Goal: Task Accomplishment & Management: Use online tool/utility

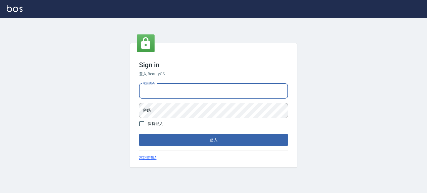
click at [199, 87] on input "電話號碼" at bounding box center [213, 91] width 149 height 15
type input "0977239969"
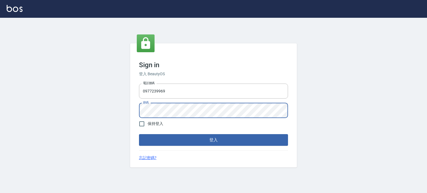
click at [139, 134] on button "登入" at bounding box center [213, 140] width 149 height 12
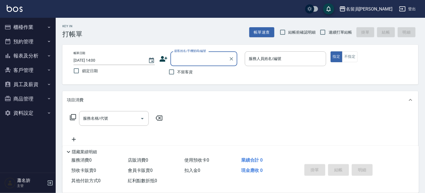
click at [21, 27] on button "櫃檯作業" at bounding box center [27, 27] width 51 height 14
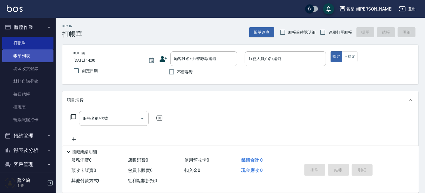
click at [20, 60] on link "帳單列表" at bounding box center [27, 56] width 51 height 13
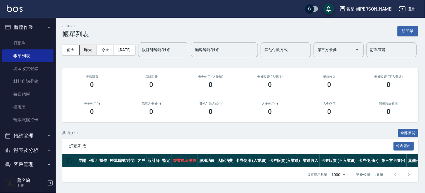
click at [91, 53] on button "昨天" at bounding box center [88, 50] width 17 height 10
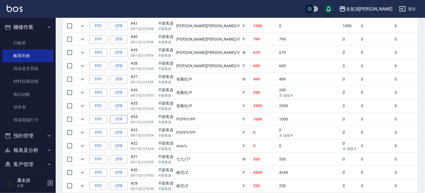
scroll to position [779, 0]
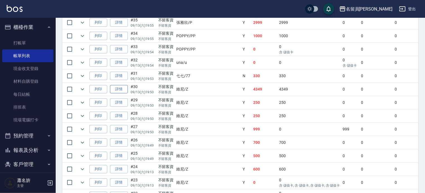
click at [117, 94] on link "詳情" at bounding box center [119, 89] width 18 height 9
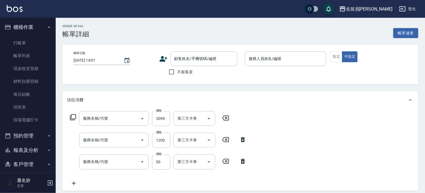
type input "[DATE] 19:50"
checkbox input "true"
type input "維尼-Z"
type input "染髮B餐(33)"
type input "染髮(501)"
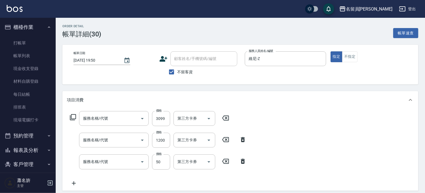
type input "精油(889)"
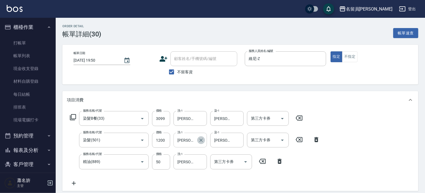
click at [201, 140] on icon "Clear" at bounding box center [200, 140] width 3 height 3
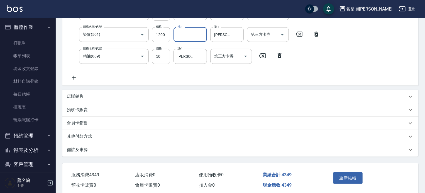
scroll to position [128, 0]
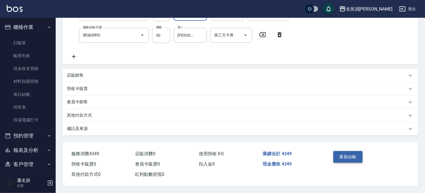
click at [340, 157] on button "重新結帳" at bounding box center [348, 157] width 30 height 12
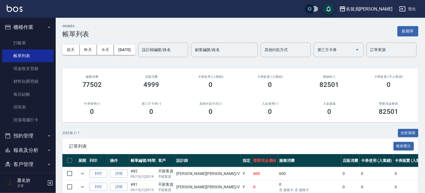
click at [407, 34] on button "新開單" at bounding box center [407, 31] width 21 height 10
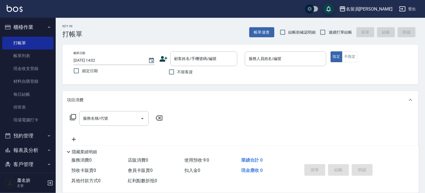
click at [329, 31] on span "連續打單結帳" at bounding box center [339, 33] width 23 height 6
click at [328, 31] on input "連續打單結帳" at bounding box center [323, 32] width 12 height 12
checkbox input "true"
click at [187, 75] on span "不留客資" at bounding box center [185, 72] width 16 height 6
click at [177, 75] on input "不留客資" at bounding box center [172, 72] width 12 height 12
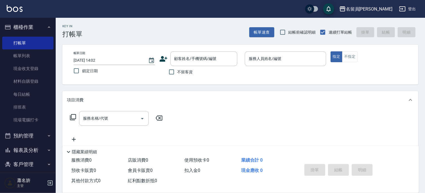
checkbox input "true"
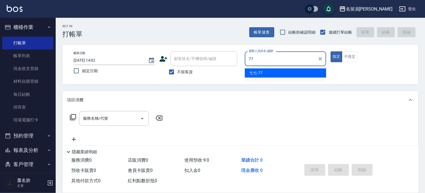
type input "七七-77"
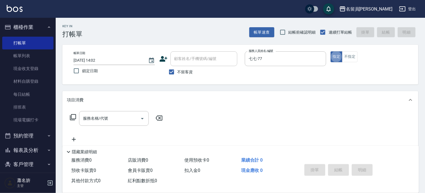
type button "true"
type input "ㄇ"
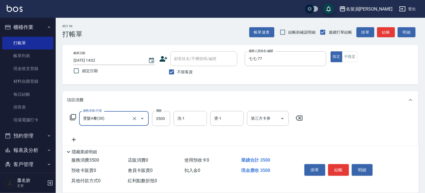
type input "燙髮A餐(30)"
type input "3099"
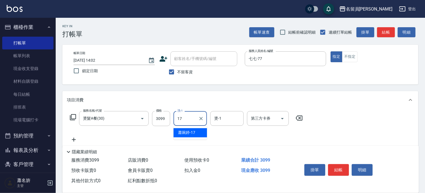
type input "[PERSON_NAME]-17"
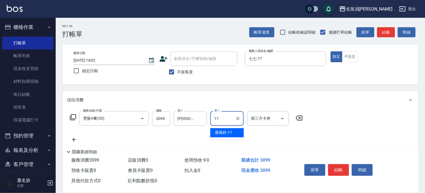
type input "[PERSON_NAME]-17"
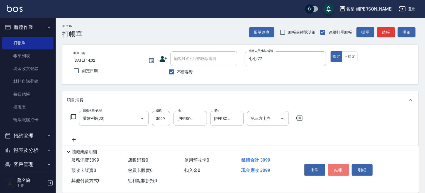
drag, startPoint x: 340, startPoint y: 168, endPoint x: 339, endPoint y: 160, distance: 8.7
click at [340, 168] on button "結帳" at bounding box center [338, 170] width 21 height 12
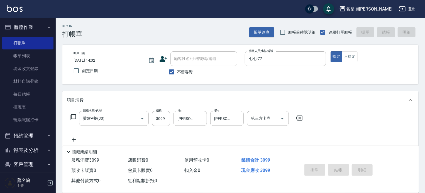
type input "[DATE] 14:03"
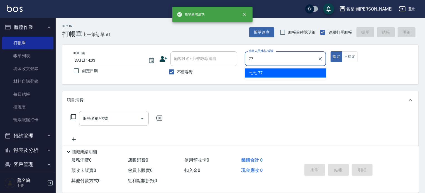
type input "七七-77"
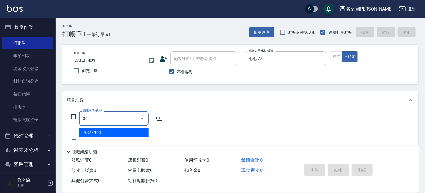
type input "剪髮(302)"
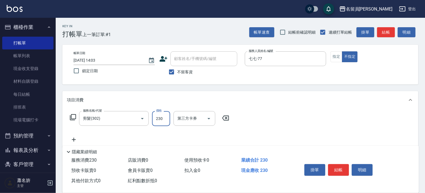
type input "230"
drag, startPoint x: 344, startPoint y: 168, endPoint x: 343, endPoint y: 158, distance: 10.4
click at [345, 168] on button "結帳" at bounding box center [338, 170] width 21 height 12
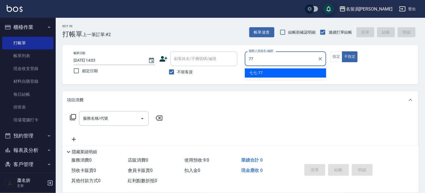
type input "七七-77"
type button "false"
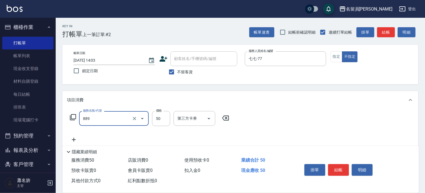
type input "精油(889)"
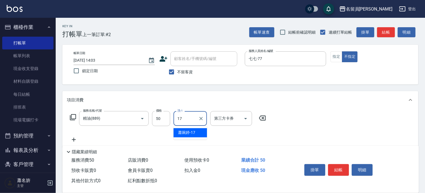
type input "[PERSON_NAME]-17"
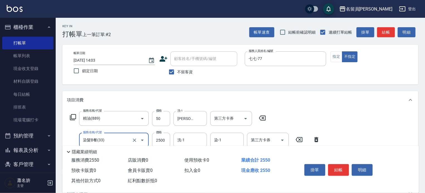
type input "染髮B餐(33)"
type input "2799"
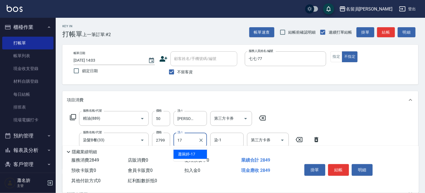
type input "[PERSON_NAME]-17"
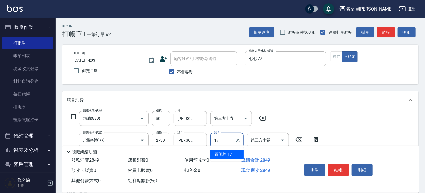
type input "[PERSON_NAME]-17"
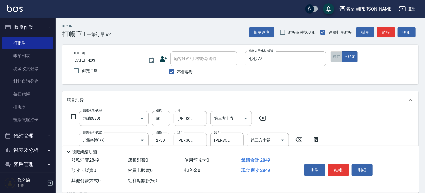
click at [336, 58] on button "指定" at bounding box center [336, 56] width 12 height 11
click at [345, 172] on button "結帳" at bounding box center [338, 170] width 21 height 12
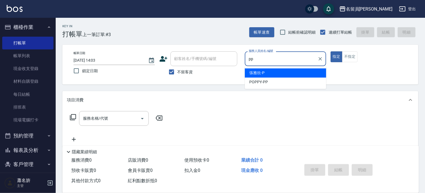
type input "POPPY-PP"
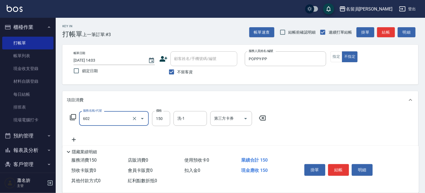
type input "一般洗髮(602)"
type input "200"
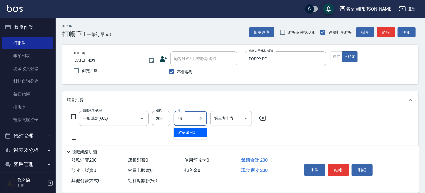
type input "[PERSON_NAME]-45"
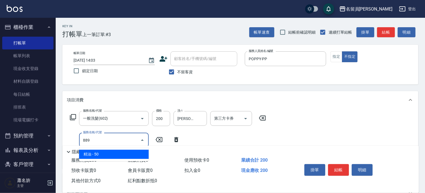
type input "精油(889)"
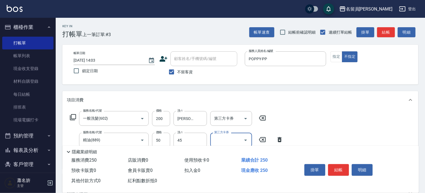
type input "[PERSON_NAME]-45"
type input "瞬間保養(415)"
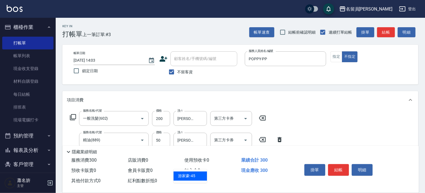
type input "[PERSON_NAME]-45"
type input "剪髮(302)"
type input "130"
click at [341, 168] on button "結帳" at bounding box center [338, 170] width 21 height 12
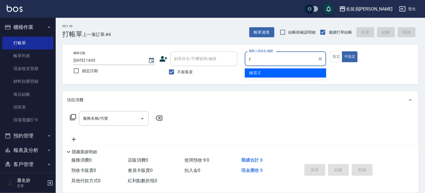
type input "維尼-Z"
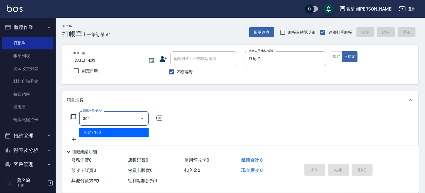
type input "剪髮(302)"
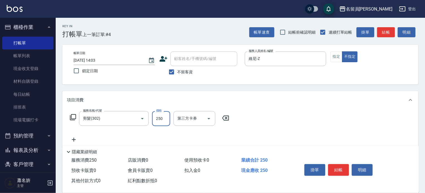
type input "250"
drag, startPoint x: 336, startPoint y: 58, endPoint x: 343, endPoint y: 110, distance: 52.7
click at [336, 58] on button "指定" at bounding box center [336, 56] width 12 height 11
click at [337, 168] on button "結帳" at bounding box center [338, 170] width 21 height 12
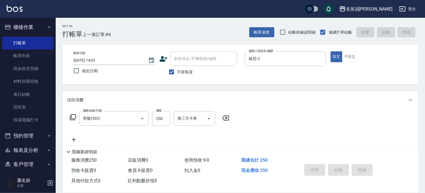
type input "[DATE] 14:04"
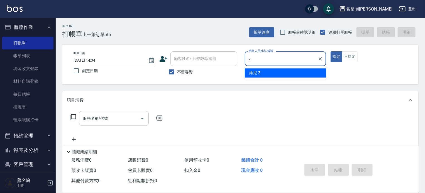
type input "維尼-Z"
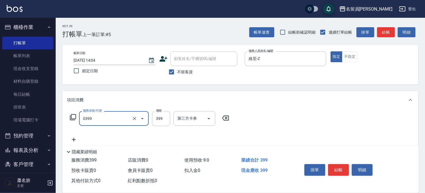
type input "海鹽SPA(0399)"
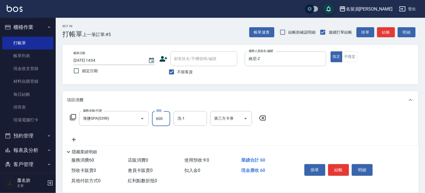
type input "600"
type input "[PERSON_NAME]-45"
click at [339, 167] on button "結帳" at bounding box center [338, 170] width 21 height 12
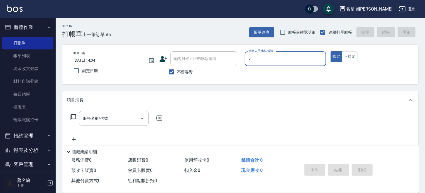
type input "維尼-Z"
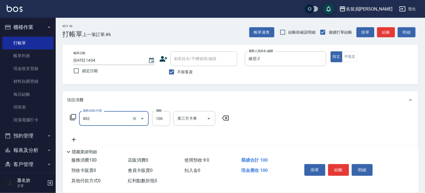
type input "VIP儲值(802)"
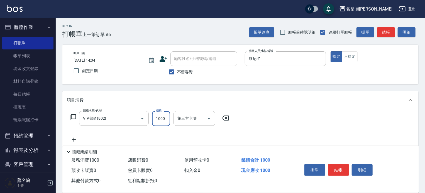
type input "1000"
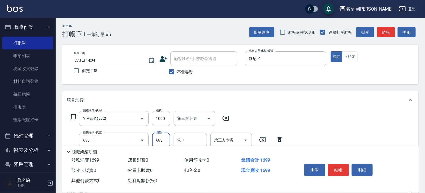
type input "精油洗髮(699)"
type input "899"
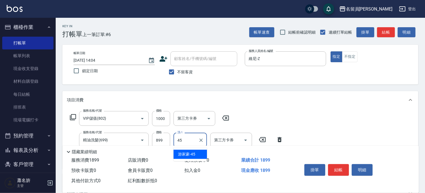
type input "[PERSON_NAME]-45"
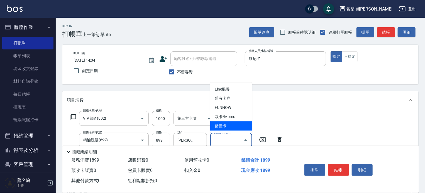
type input "儲值卡"
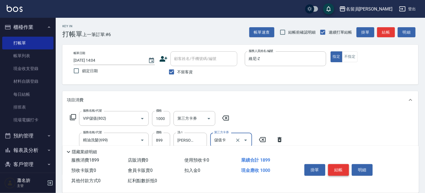
click at [344, 173] on button "結帳" at bounding box center [338, 170] width 21 height 12
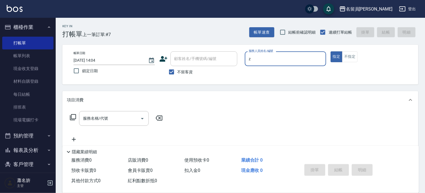
type input "維尼-Z"
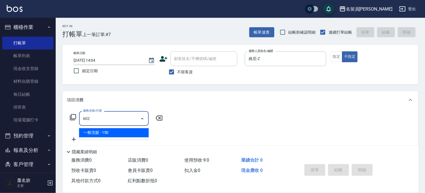
type input "一般洗髮(602)"
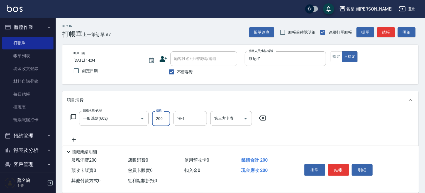
type input "200"
type input "[PERSON_NAME]-45"
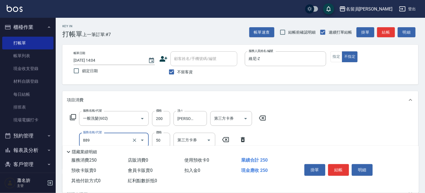
type input "精油(889)"
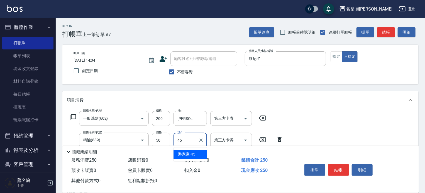
type input "[PERSON_NAME]-45"
type input "瞬間保養(415)"
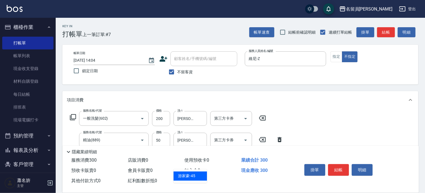
type input "[PERSON_NAME]-45"
type input "剪髮(302)"
type input "130"
click at [341, 166] on button "結帳" at bounding box center [338, 170] width 21 height 12
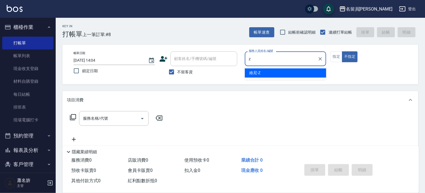
type input "維尼-Z"
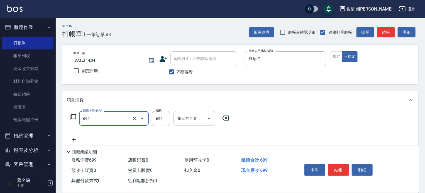
type input "精油洗髮(699)"
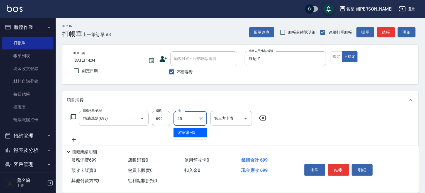
type input "[PERSON_NAME]-45"
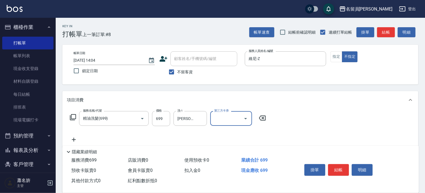
click at [333, 167] on button "結帳" at bounding box center [338, 170] width 21 height 12
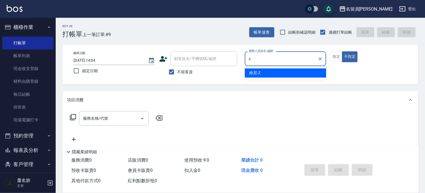
type input "維尼-Z"
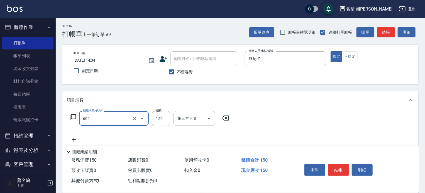
type input "一般洗髮(602)"
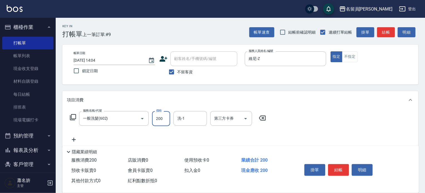
type input "200"
type input "[PERSON_NAME]-45"
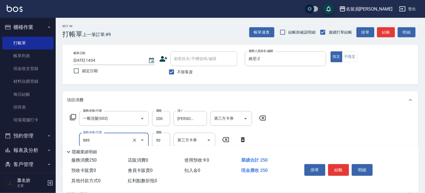
type input "精油(889)"
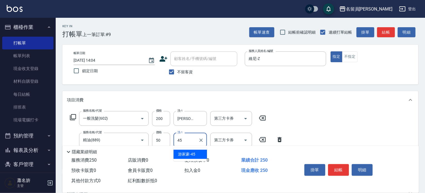
type input "[PERSON_NAME]-45"
type input "剪髮(302)"
type input "250"
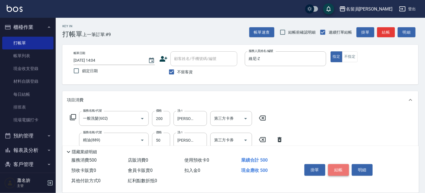
click at [346, 170] on button "結帳" at bounding box center [338, 170] width 21 height 12
type input "[DATE] 14:05"
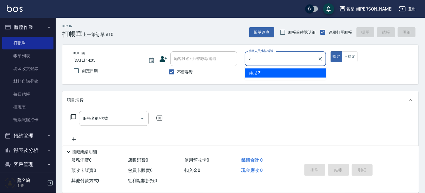
type input "維尼-Z"
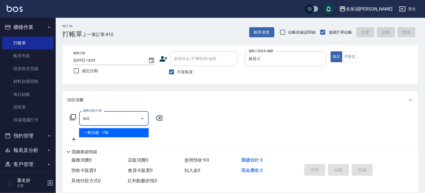
type input "一般洗髮(602)"
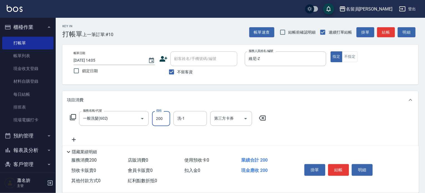
type input "200"
type input "[PERSON_NAME]-45"
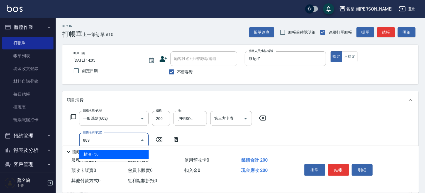
type input "精油(889)"
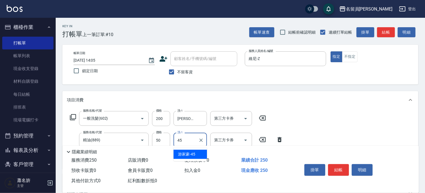
type input "[PERSON_NAME]-45"
type input "瞬間保養(415)"
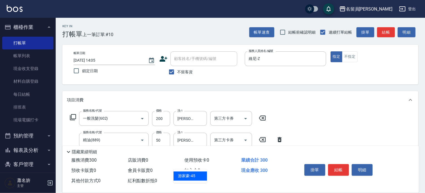
type input "[PERSON_NAME]-45"
type input "剪髮(302)"
type input "250"
click at [338, 168] on button "結帳" at bounding box center [338, 170] width 21 height 12
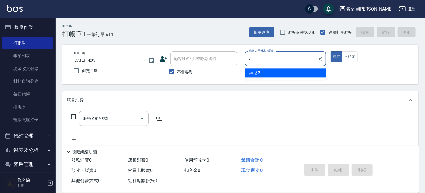
type input "維尼-Z"
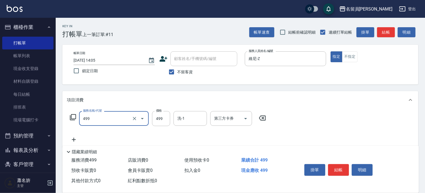
type input "去角質洗髮(499)"
type input "700"
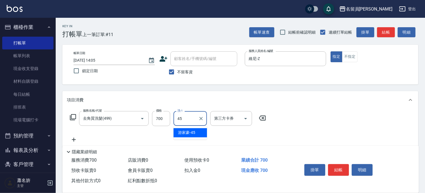
type input "[PERSON_NAME]-45"
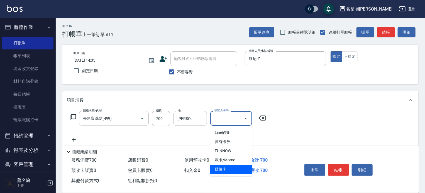
type input "儲值卡"
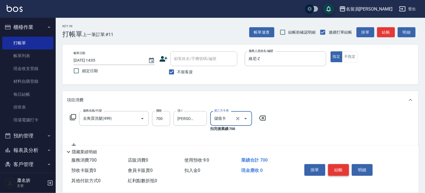
click at [341, 172] on button "結帳" at bounding box center [338, 170] width 21 height 12
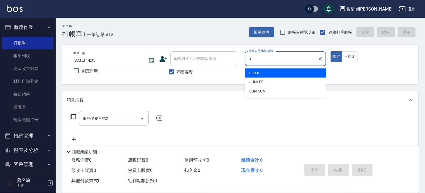
type input "una-u"
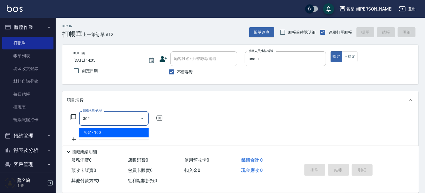
type input "剪髮(302)"
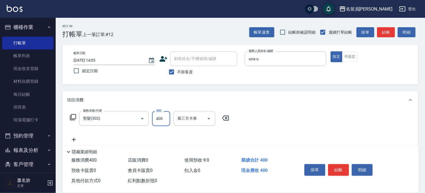
type input "400"
click at [342, 168] on button "結帳" at bounding box center [338, 170] width 21 height 12
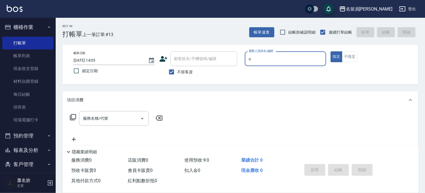
type input "una-u"
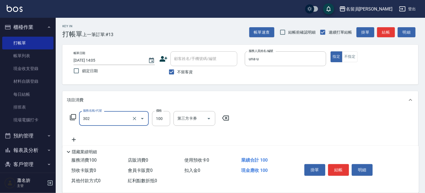
type input "剪髮(302)"
type input "699"
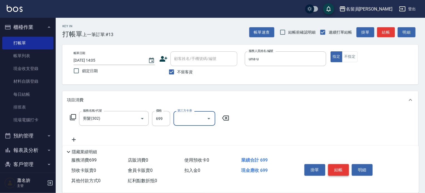
click at [334, 171] on button "結帳" at bounding box center [338, 170] width 21 height 12
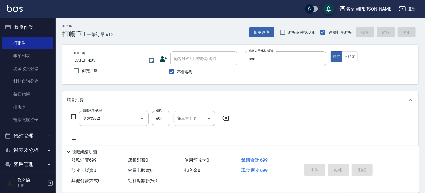
type input "[DATE] 14:06"
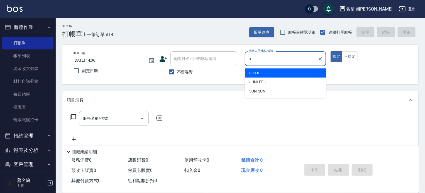
type input "una-u"
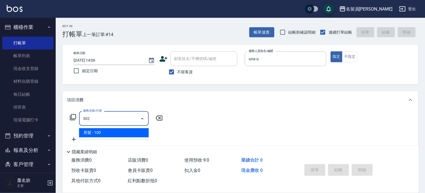
type input "剪髮(302)"
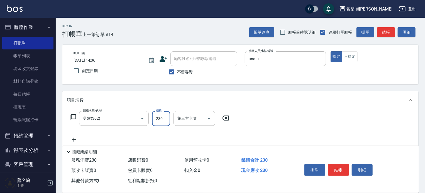
type input "230"
drag, startPoint x: 351, startPoint y: 58, endPoint x: 350, endPoint y: 62, distance: 3.4
click at [351, 58] on button "不指定" at bounding box center [350, 56] width 16 height 11
click at [335, 168] on button "結帳" at bounding box center [338, 170] width 21 height 12
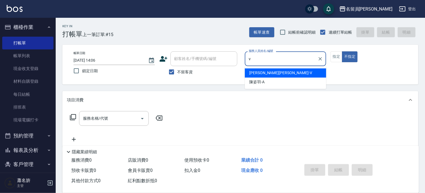
type input "[PERSON_NAME][PERSON_NAME]-V"
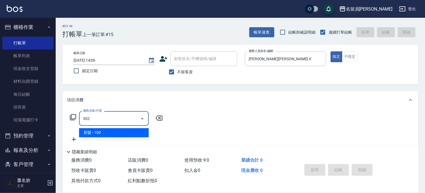
type input "剪髮(302)"
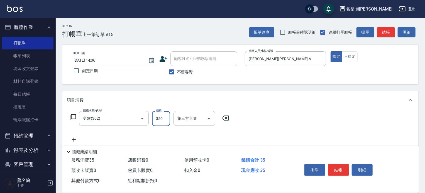
type input "350"
click at [340, 172] on button "結帳" at bounding box center [338, 170] width 21 height 12
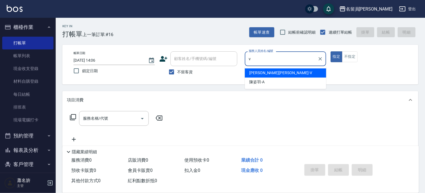
type input "[PERSON_NAME][PERSON_NAME]-V"
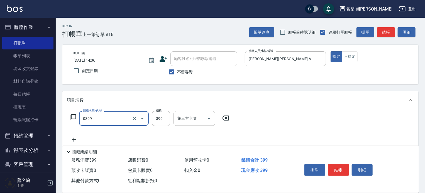
type input "海鹽SPA(0399)"
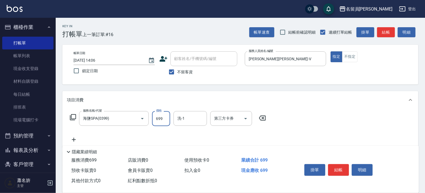
type input "699"
type input "[PERSON_NAME]-15"
click at [343, 173] on button "結帳" at bounding box center [338, 170] width 21 height 12
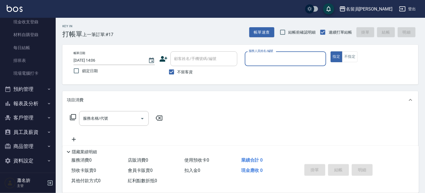
scroll to position [48, 0]
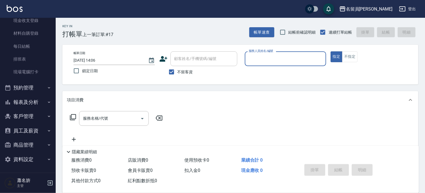
click at [41, 101] on button "報表及分析" at bounding box center [27, 102] width 51 height 14
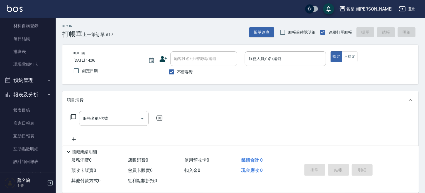
scroll to position [76, 0]
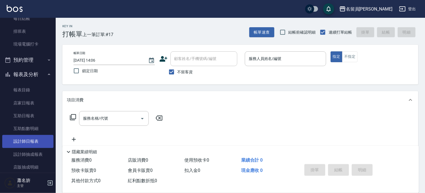
click at [32, 145] on link "設計師日報表" at bounding box center [27, 141] width 51 height 13
